Goal: Information Seeking & Learning: Learn about a topic

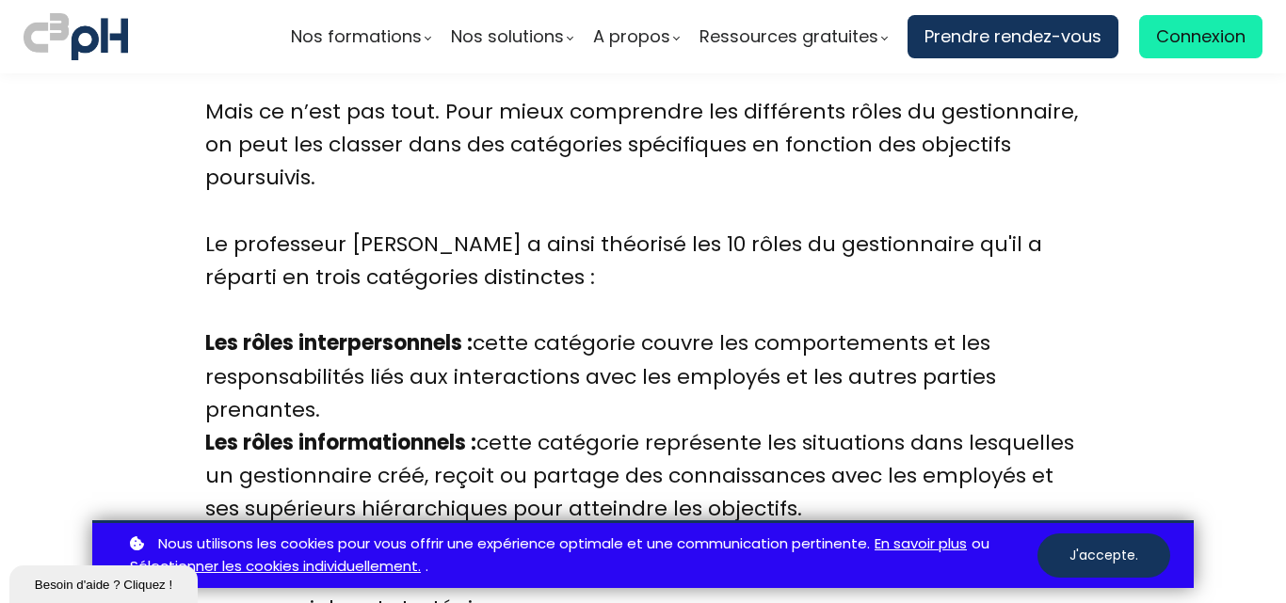
scroll to position [1958, 0]
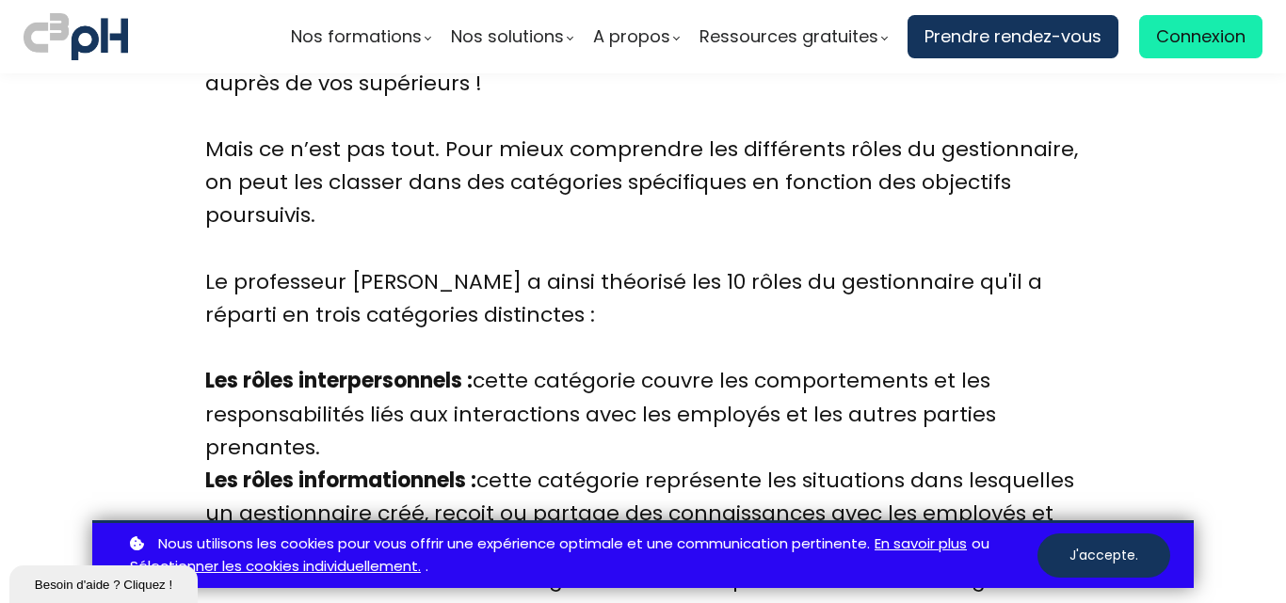
drag, startPoint x: 196, startPoint y: 269, endPoint x: 248, endPoint y: 307, distance: 64.0
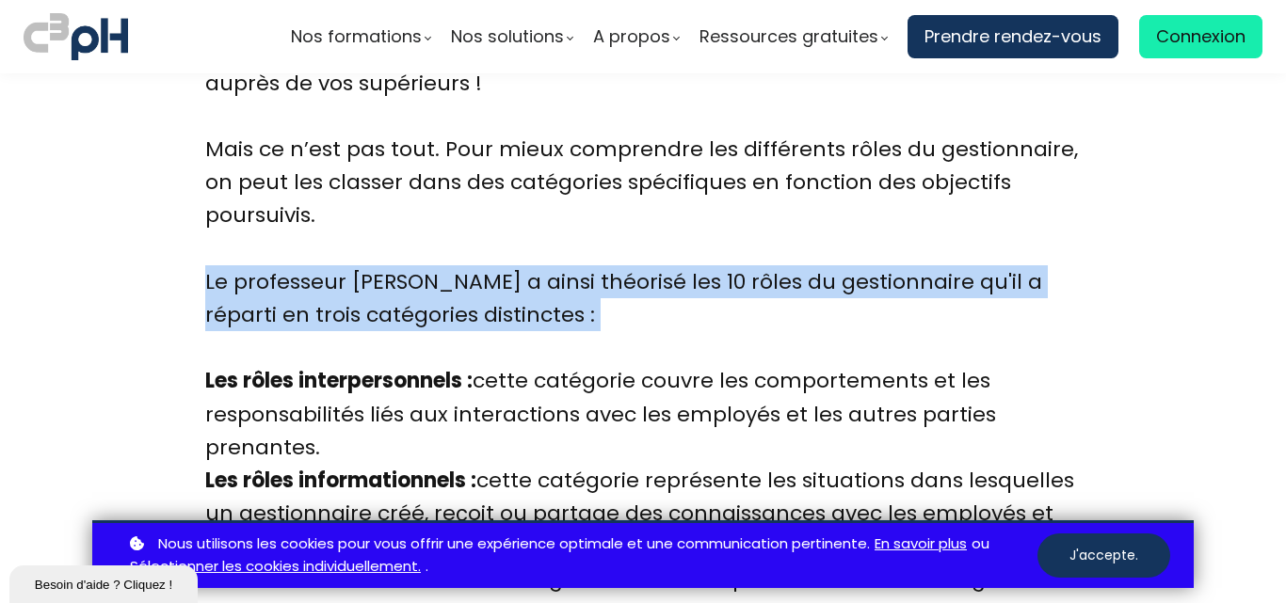
click at [298, 321] on div "Le professeur [PERSON_NAME] a ainsi théorisé les 10 rôles du gestionnaire qu'il…" at bounding box center [643, 315] width 876 height 100
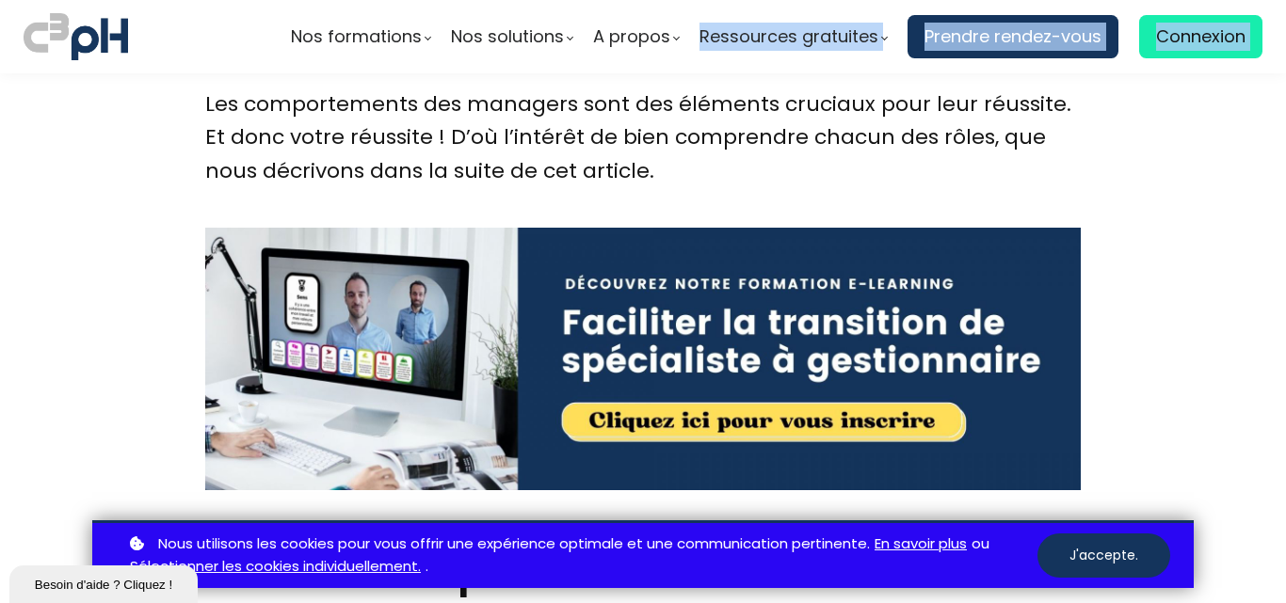
scroll to position [2253, 0]
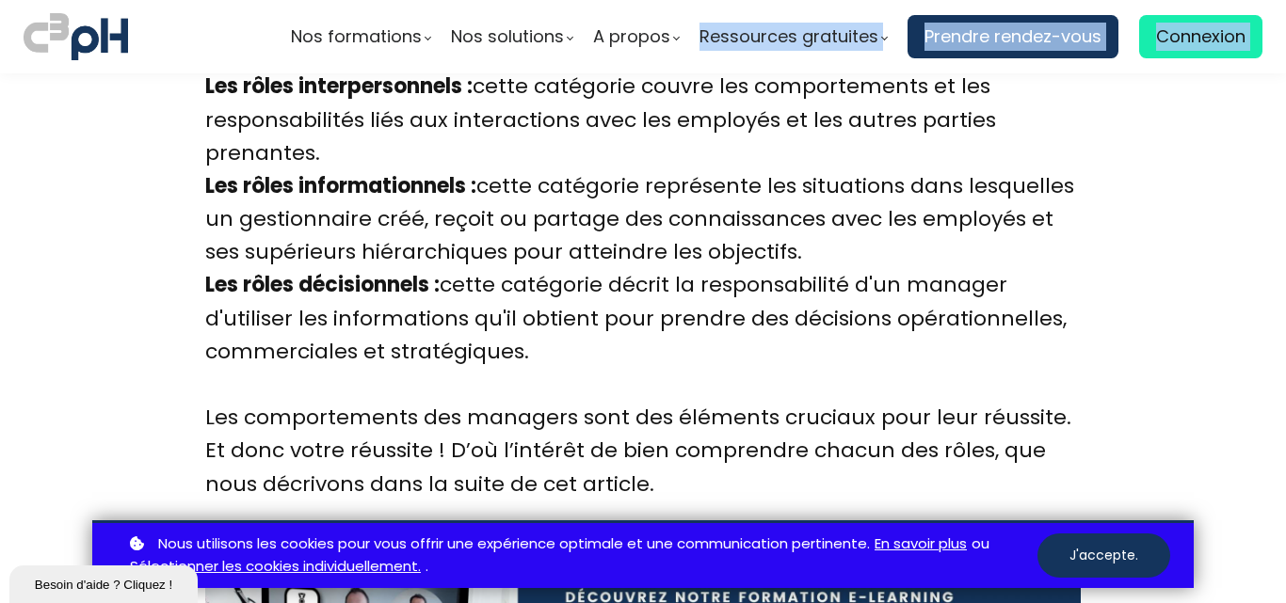
drag, startPoint x: 203, startPoint y: 272, endPoint x: 711, endPoint y: 365, distance: 515.9
click at [711, 365] on div "En tant que gestionnaire (ou manager en [GEOGRAPHIC_DATA]) vous occupez un post…" at bounding box center [643, 86] width 876 height 828
copy div "Le professeur [PERSON_NAME] a ainsi théorisé les 10 rôles du gestionnaire qu'il…"
click at [610, 337] on div "Les rôles décisionnels : cette catégorie décrit la responsabilité d'un manager …" at bounding box center [643, 334] width 876 height 133
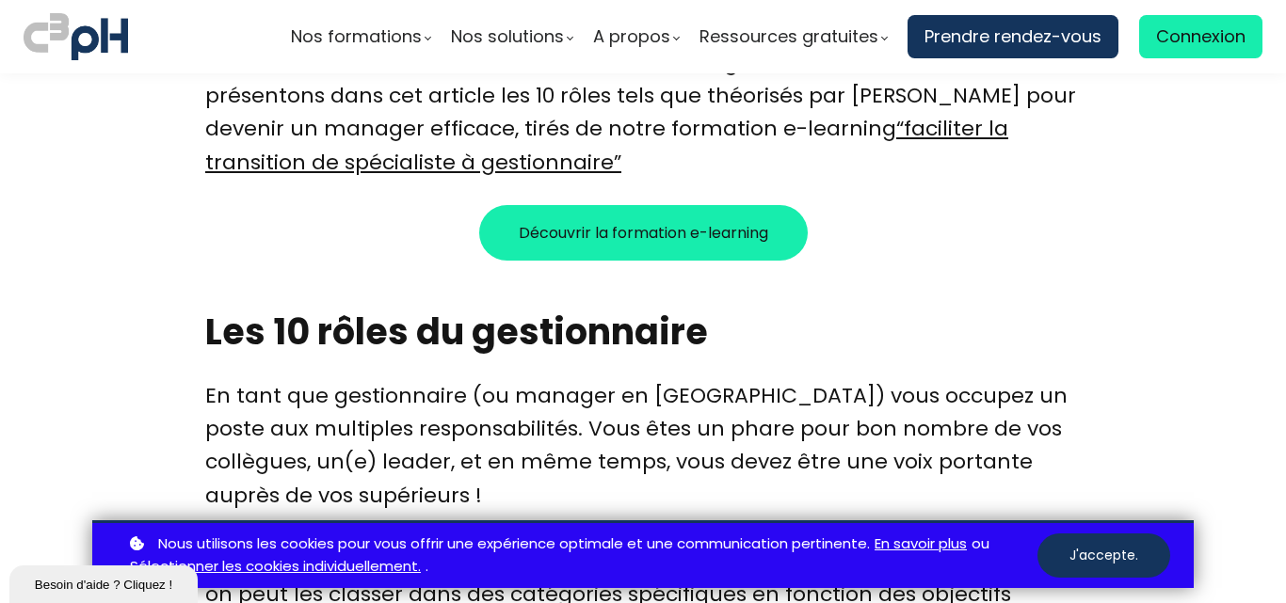
scroll to position [1613, 0]
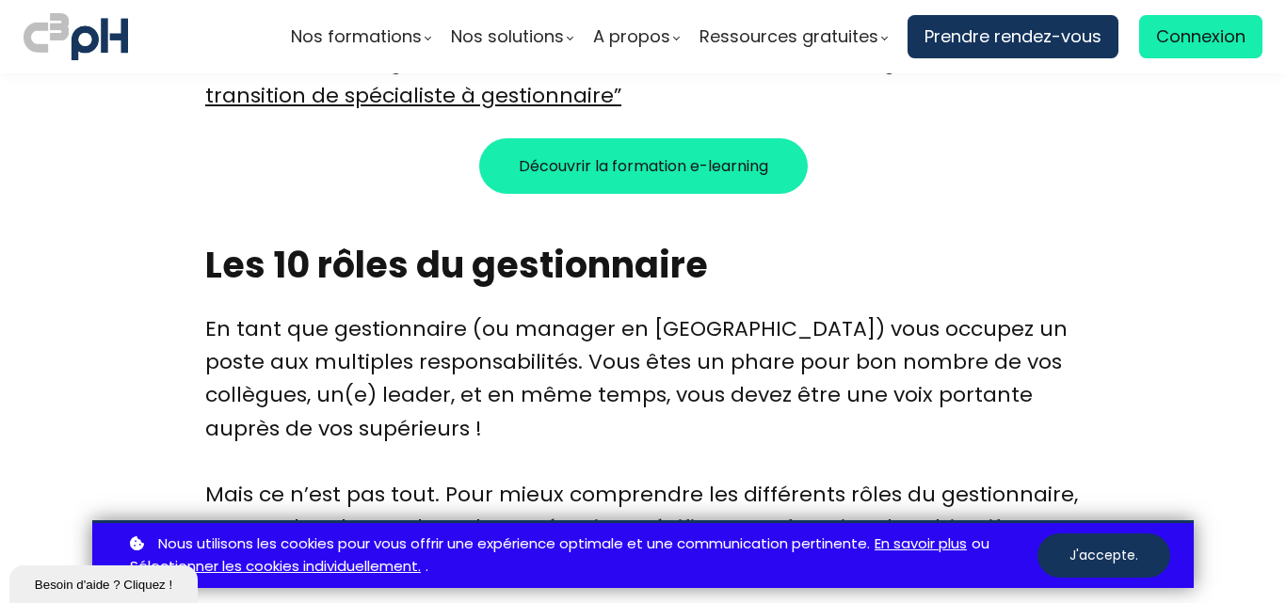
click at [695, 355] on div "En tant que gestionnaire (ou manager en [GEOGRAPHIC_DATA]) vous occupez un post…" at bounding box center [643, 396] width 876 height 166
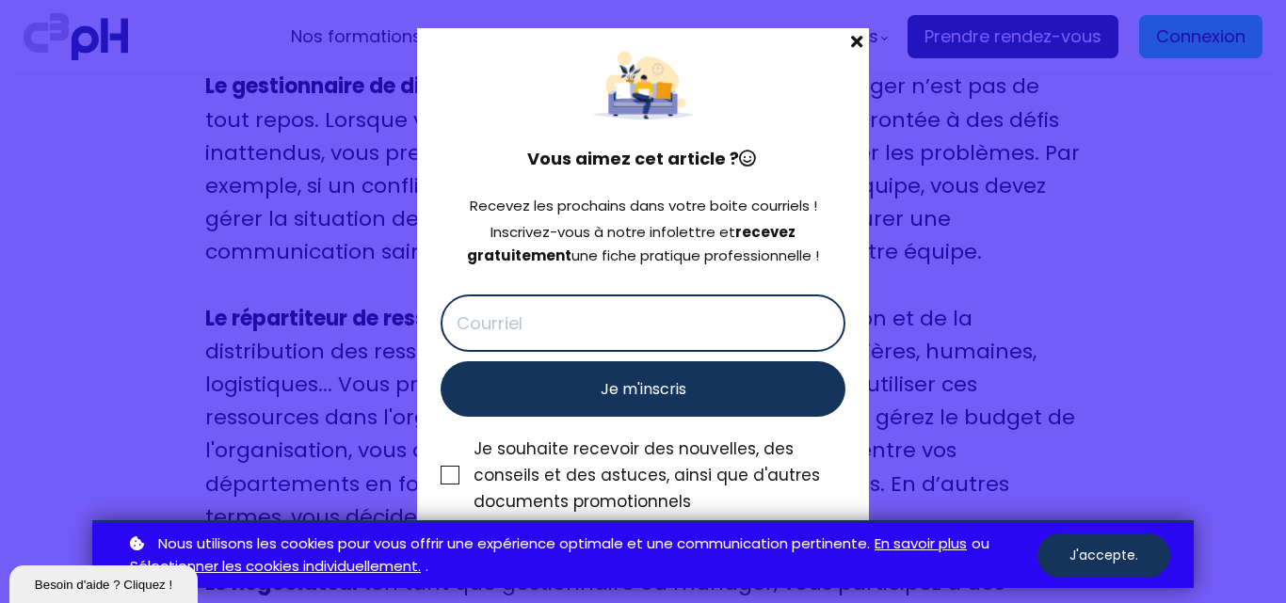
scroll to position [5416, 0]
click at [855, 40] on span at bounding box center [856, 41] width 24 height 26
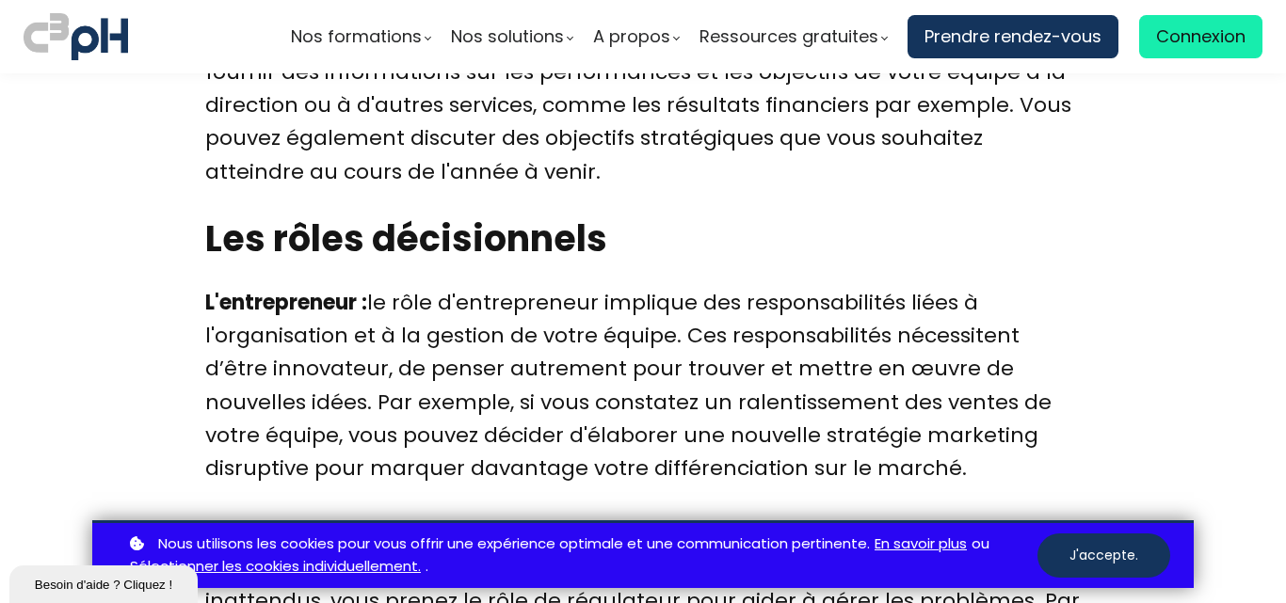
scroll to position [4848, 0]
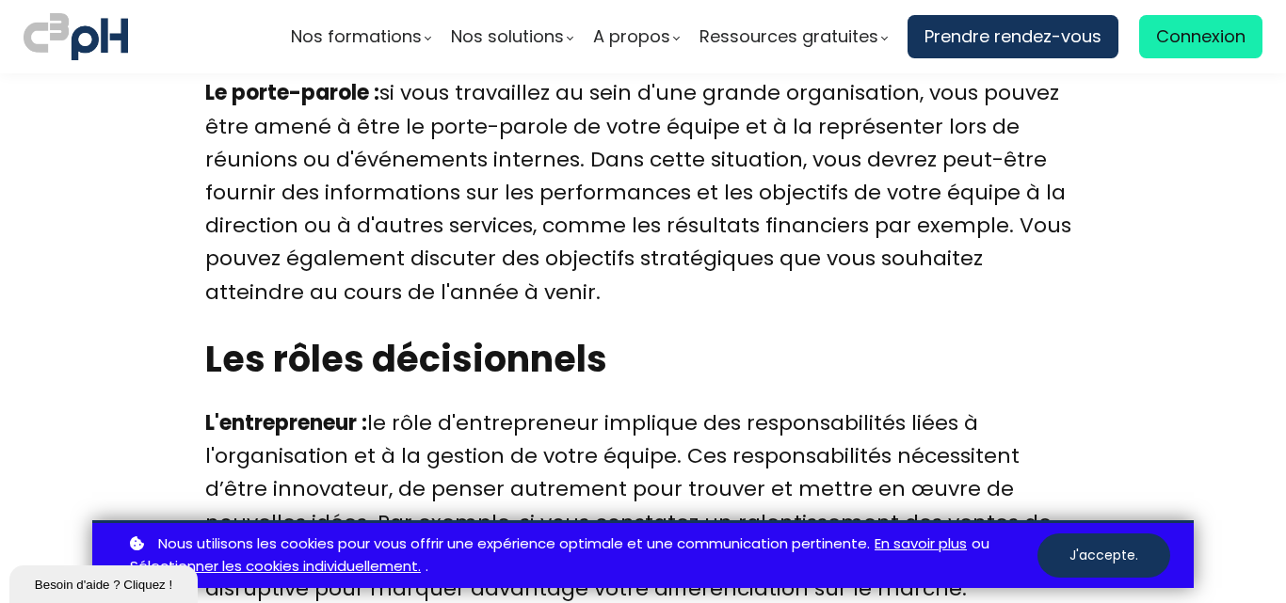
click at [693, 435] on div "L'entrepreneur : le rôle d'entrepreneur implique des responsabilités liées à l'…" at bounding box center [643, 523] width 876 height 232
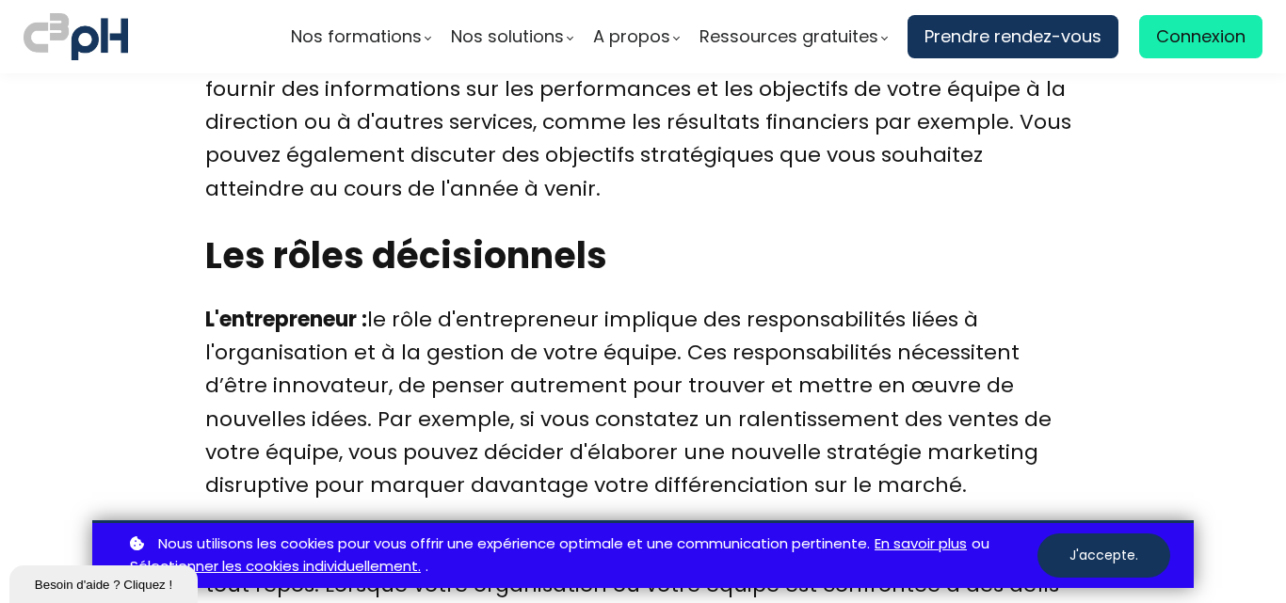
scroll to position [4909, 0]
